Goal: Information Seeking & Learning: Find specific fact

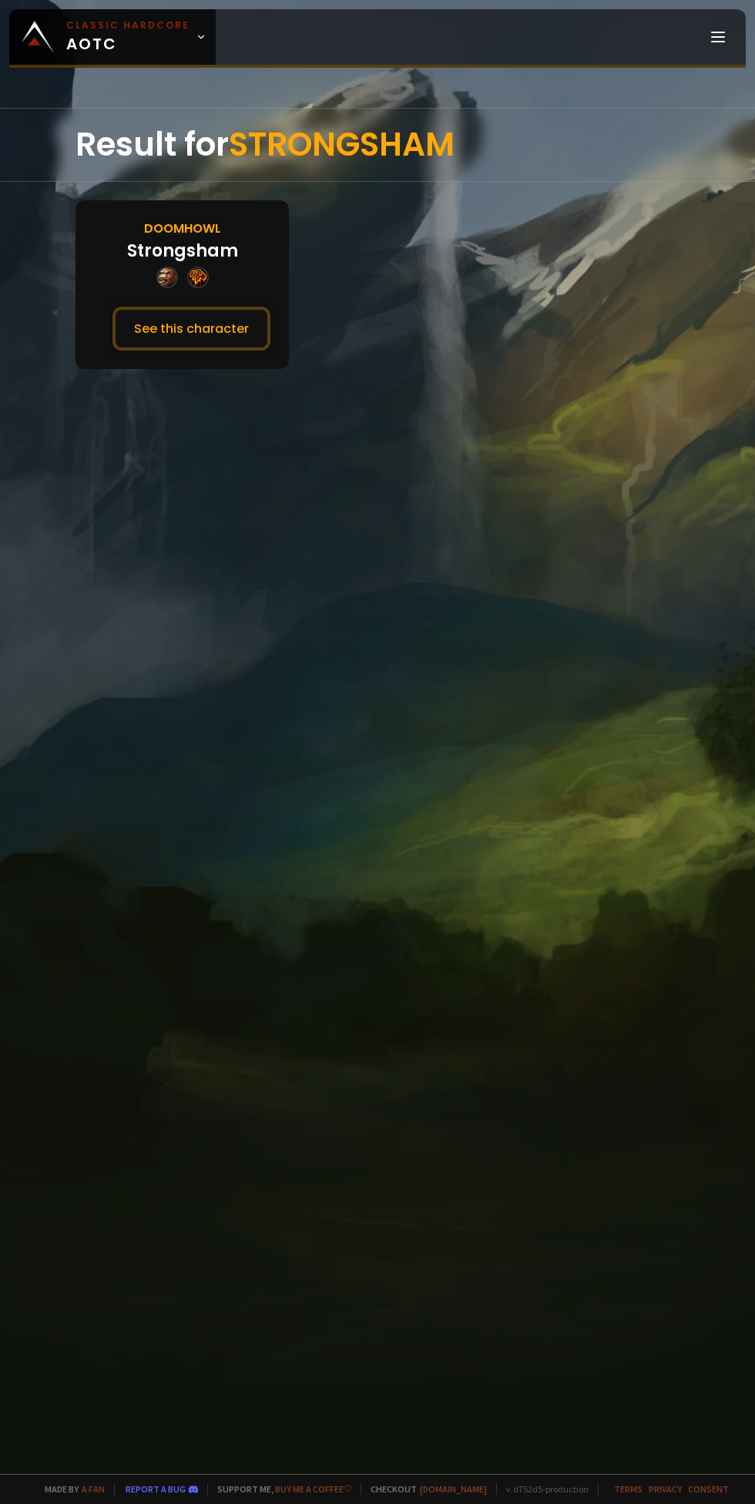
click at [210, 321] on button "See this character" at bounding box center [191, 329] width 158 height 44
click at [180, 326] on button "See this character" at bounding box center [191, 329] width 158 height 44
click at [212, 321] on button "See this character" at bounding box center [191, 329] width 158 height 44
